Goal: Obtain resource: Download file/media

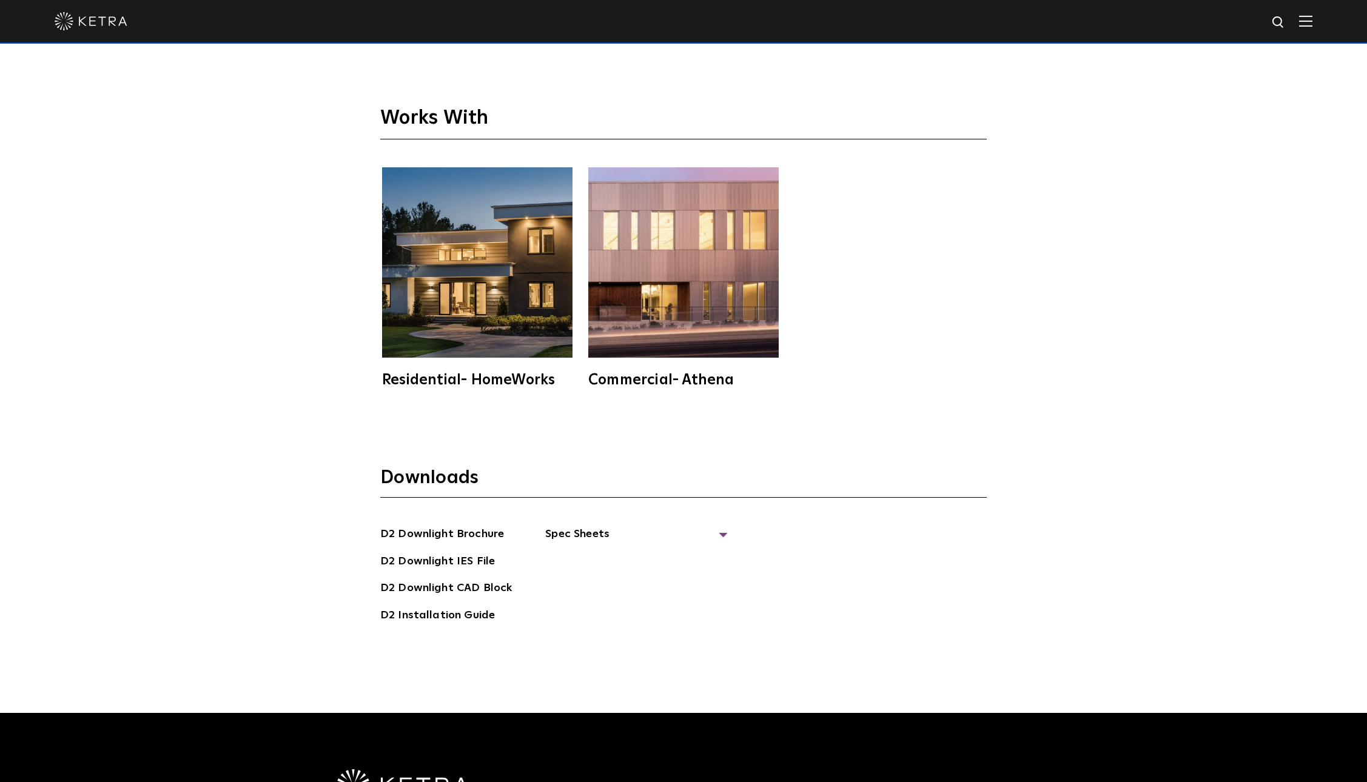
scroll to position [3734, 0]
click at [457, 526] on link "D2 Downlight Brochure" at bounding box center [442, 535] width 124 height 19
click at [562, 526] on span "Spec Sheets" at bounding box center [636, 539] width 182 height 27
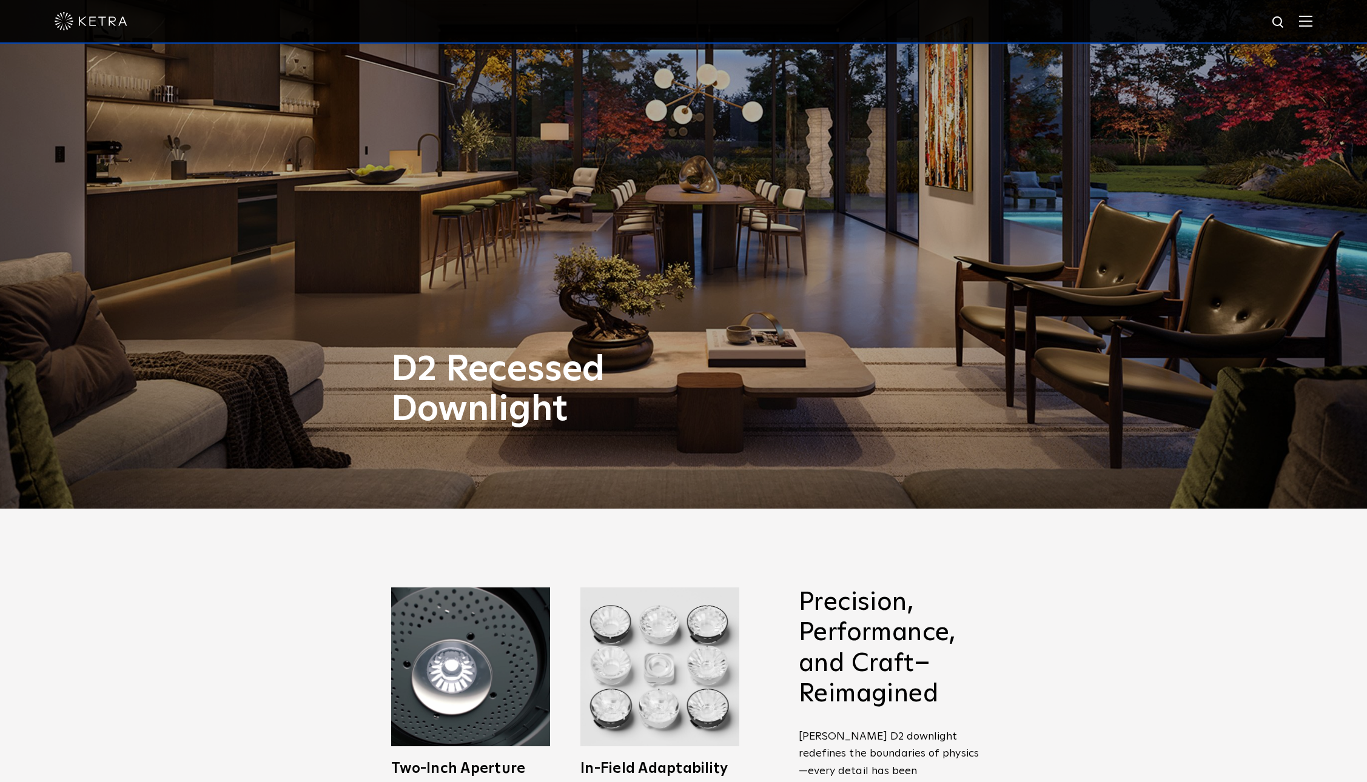
scroll to position [0, 0]
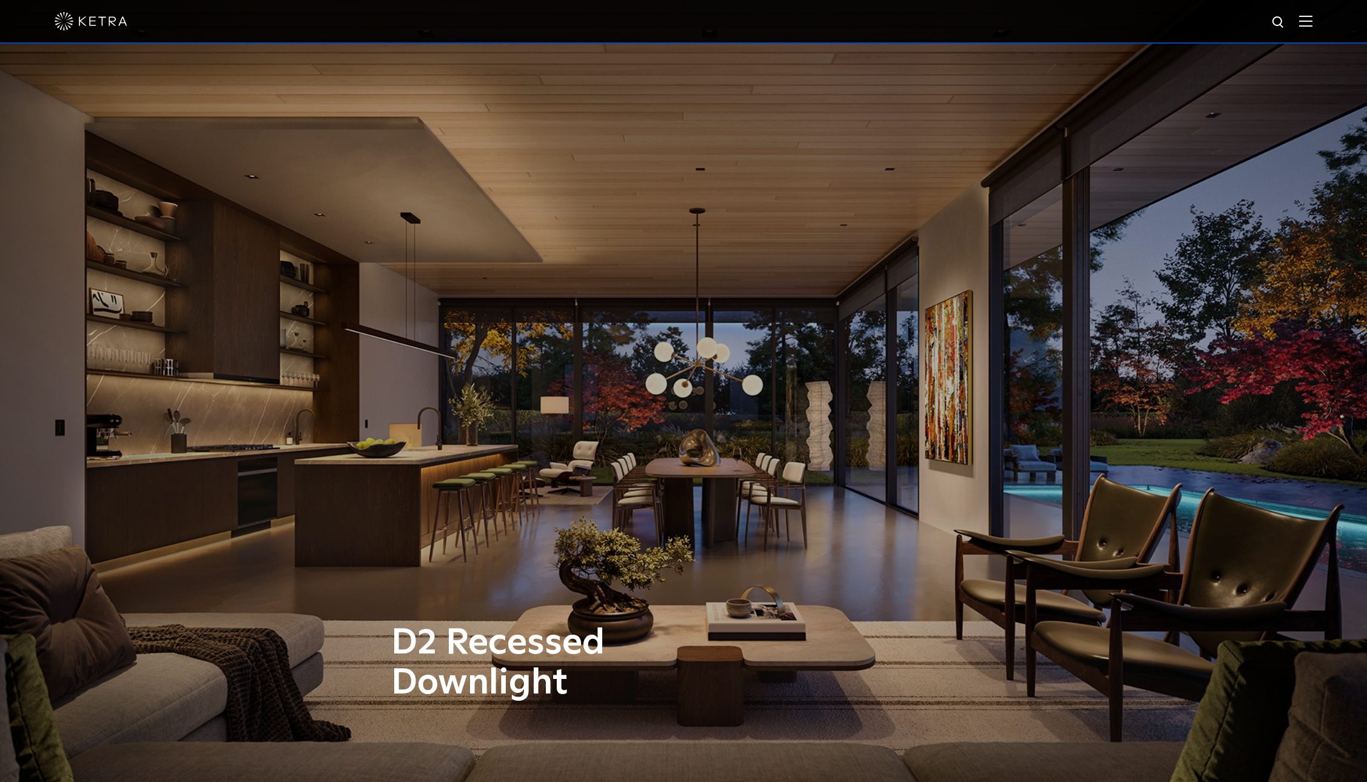
click at [1308, 23] on img at bounding box center [1305, 21] width 13 height 12
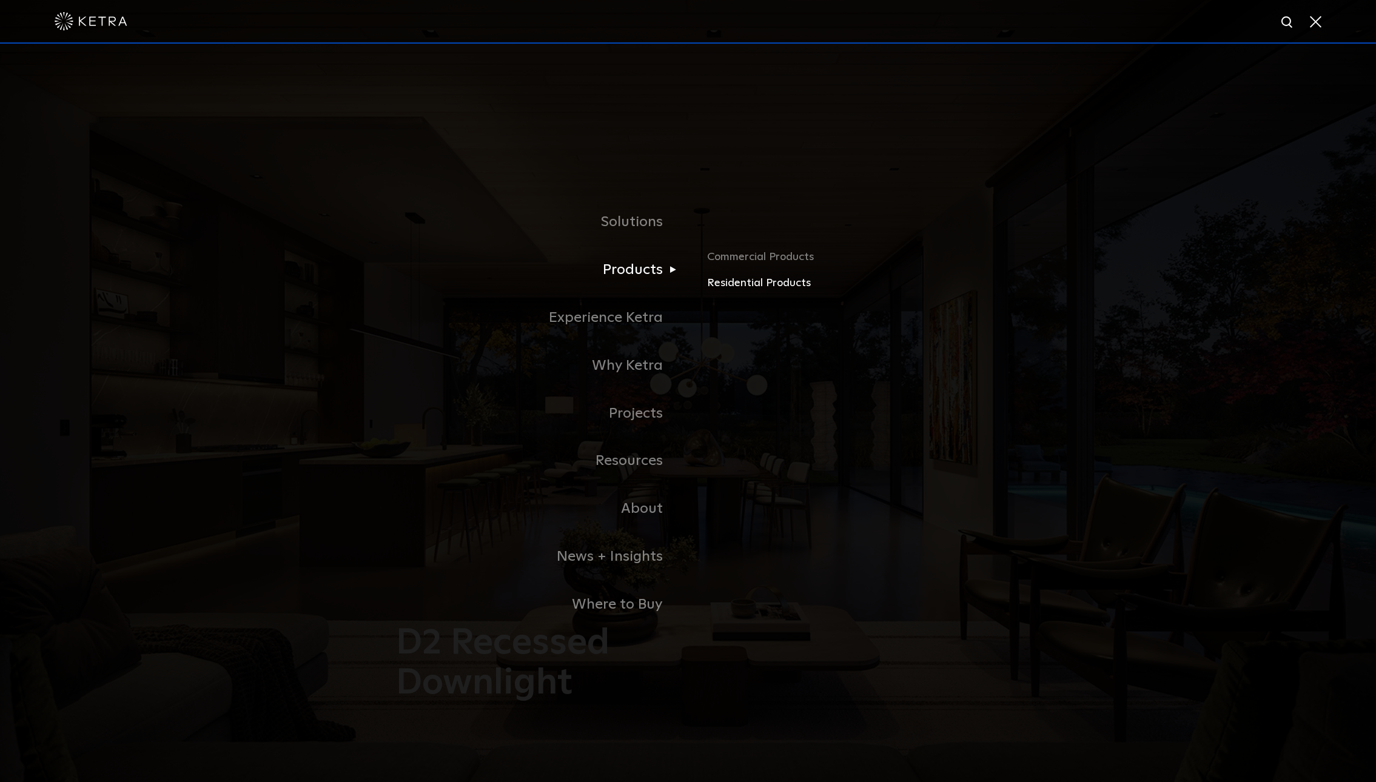
click at [744, 291] on link "Residential Products" at bounding box center [849, 284] width 284 height 18
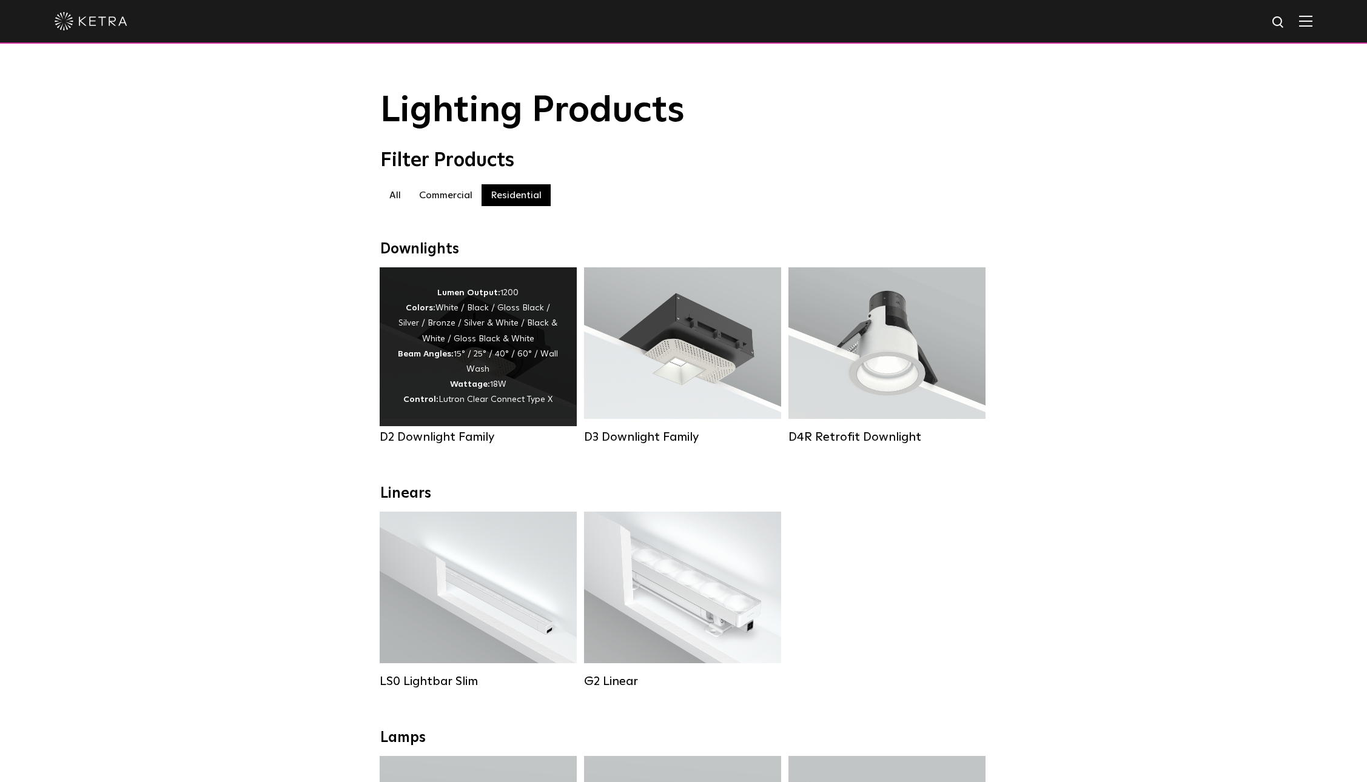
click at [423, 346] on div "Lumen Output: 1200 Colors: White / Black / Gloss Black / Silver / Bronze / Silv…" at bounding box center [478, 347] width 161 height 123
